Goal: Information Seeking & Learning: Learn about a topic

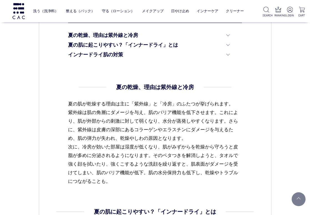
scroll to position [306, 0]
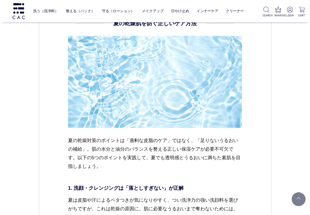
scroll to position [1307, 0]
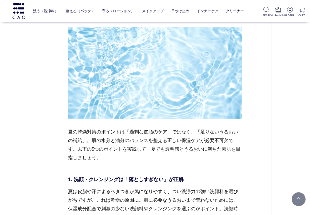
click at [254, 72] on div "スキンケア 2025.07.24 vol.46 ベタつくのにカサつく…夏の“隠れ乾燥肌”を救え！ 汗や皮脂で肌がうるおっているように感じる夏。でも、ふと鏡を見…" at bounding box center [155, 85] width 233 height 2663
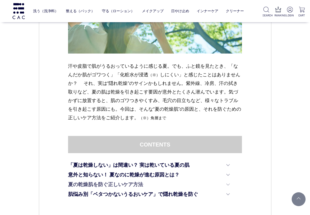
scroll to position [167, 0]
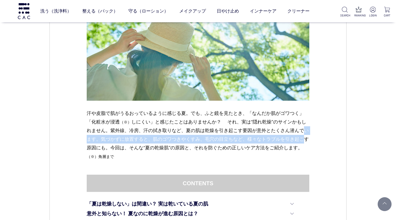
drag, startPoint x: 88, startPoint y: 139, endPoint x: 312, endPoint y: 138, distance: 224.7
copy p "います。気づかずに放置すると、肌のゴワつきやくすみ、毛穴の目立ちなど、様々なトラブルを引き起こ"
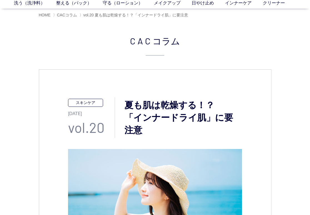
scroll to position [167, 0]
